Goal: Task Accomplishment & Management: Use online tool/utility

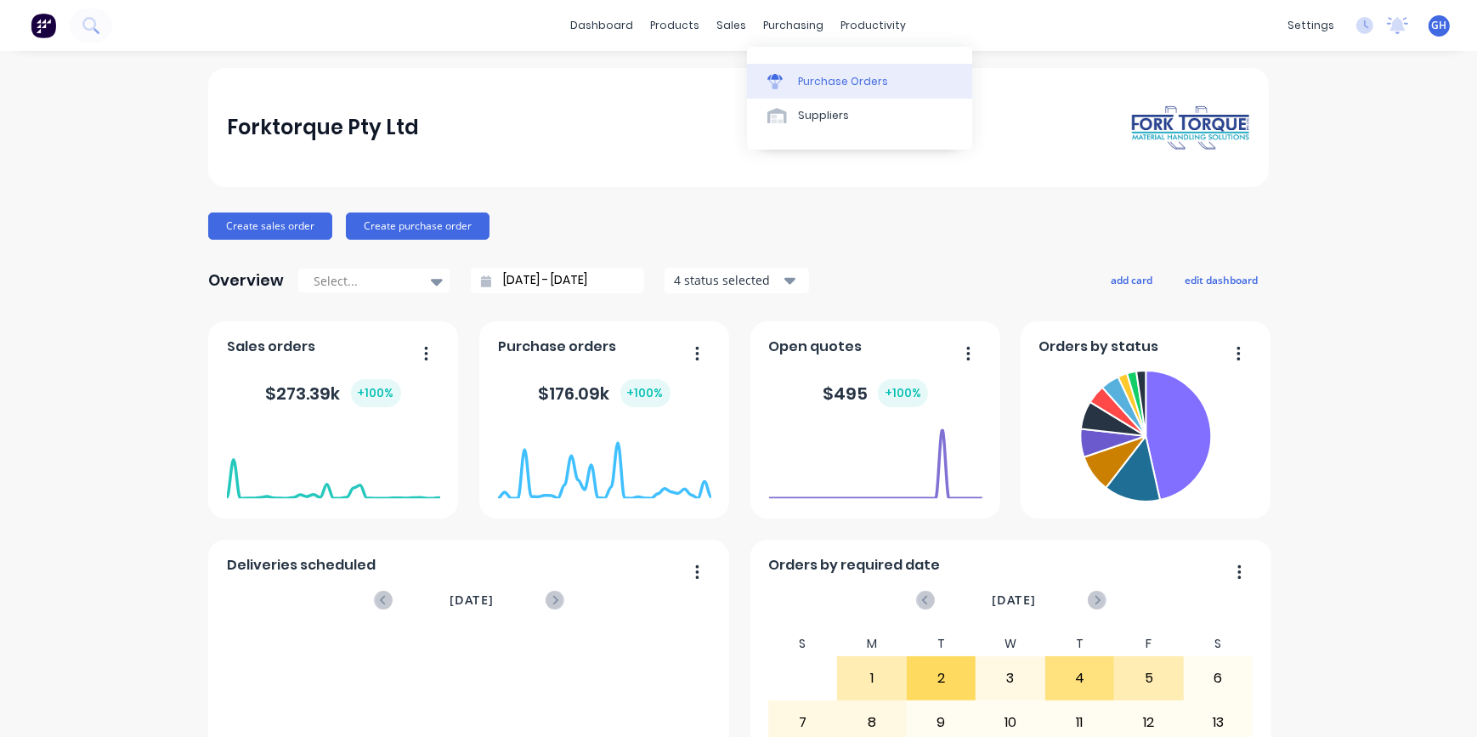
click at [809, 76] on div "Purchase Orders" at bounding box center [843, 81] width 90 height 15
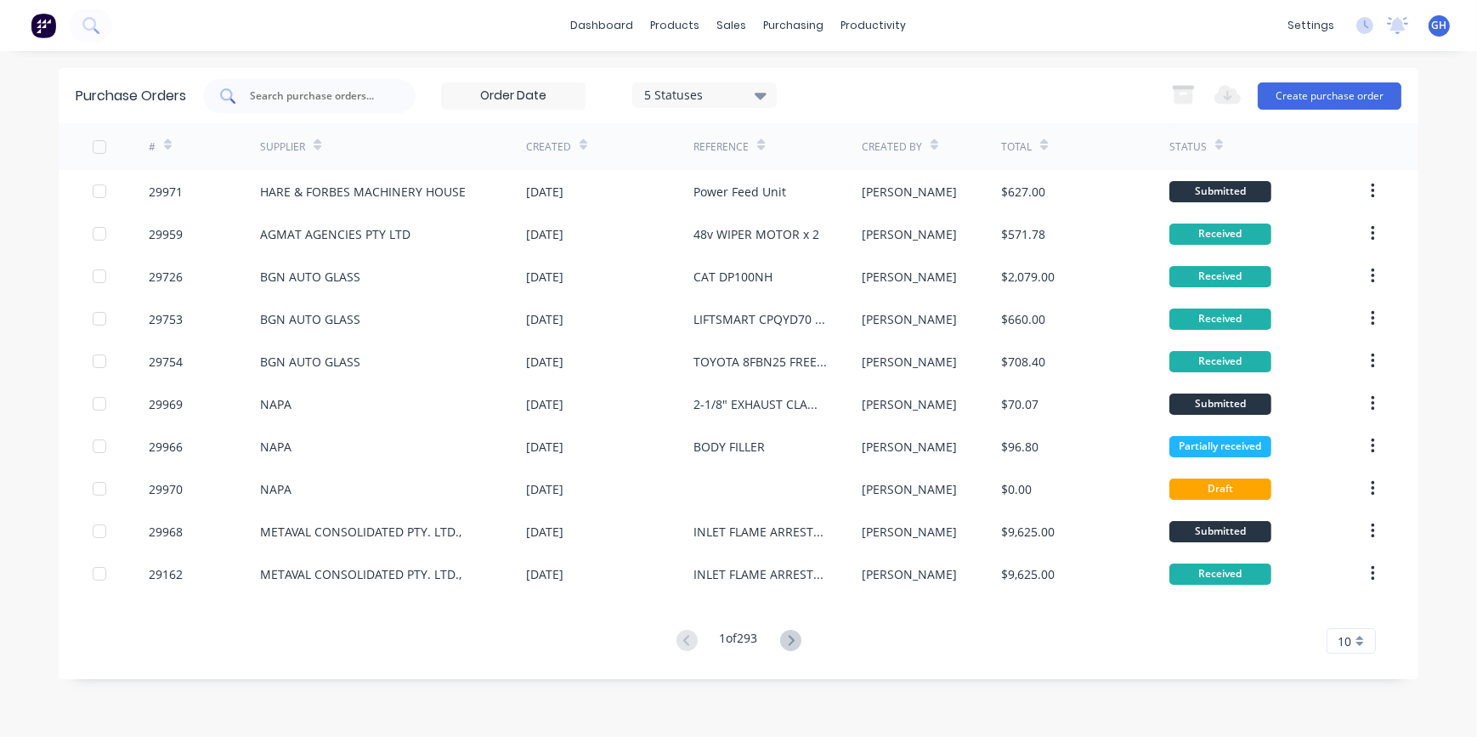
click at [267, 95] on input "text" at bounding box center [318, 96] width 141 height 17
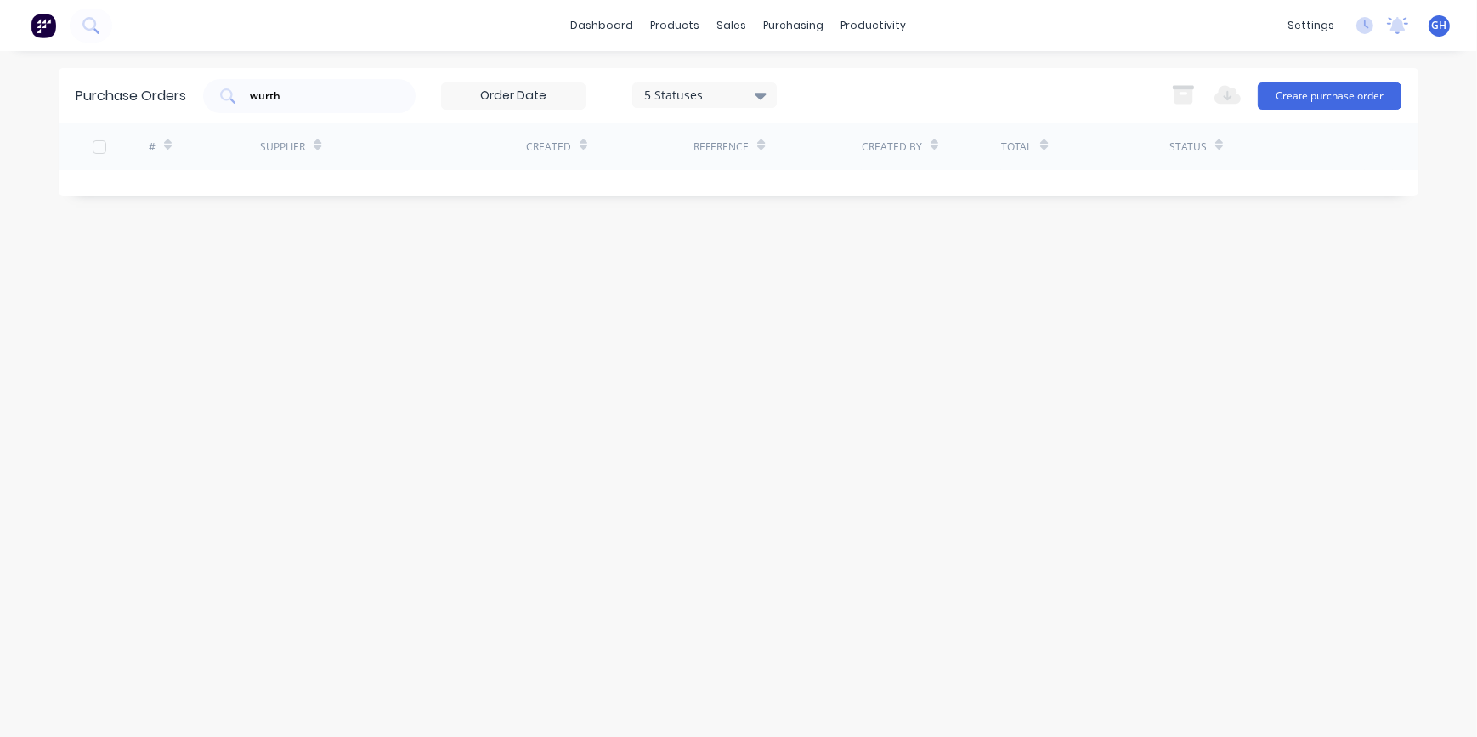
click at [762, 93] on icon at bounding box center [761, 96] width 12 height 7
click at [865, 94] on div "wurth 5 Statuses 5 Statuses Export to Excel (XLSX) Create purchase order" at bounding box center [802, 96] width 1199 height 34
click at [298, 95] on input "wurth" at bounding box center [318, 96] width 141 height 17
type input "w"
